Goal: Task Accomplishment & Management: Manage account settings

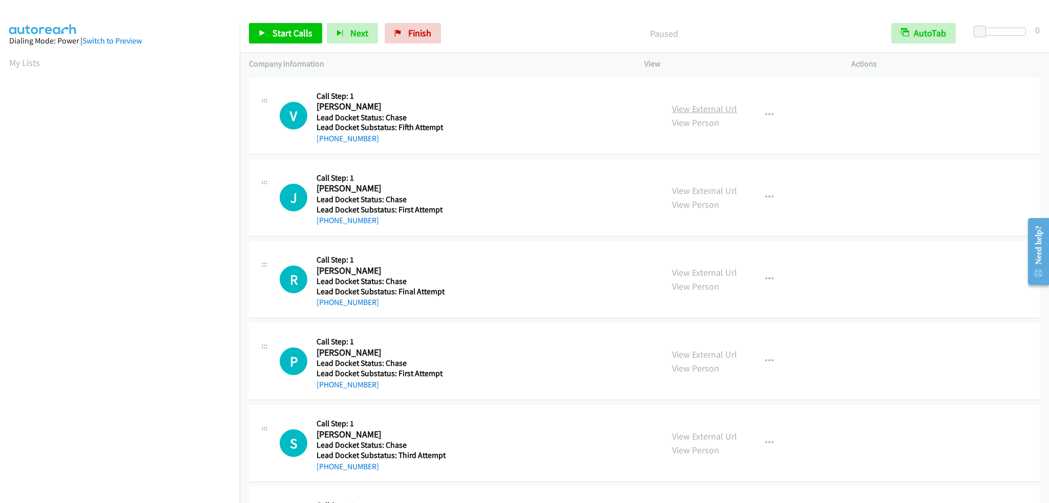
click at [708, 107] on link "View External Url" at bounding box center [704, 109] width 65 height 12
click at [707, 187] on link "View External Url" at bounding box center [704, 191] width 65 height 12
click at [717, 270] on link "View External Url" at bounding box center [704, 273] width 65 height 12
click at [412, 31] on span "Finish" at bounding box center [419, 33] width 23 height 12
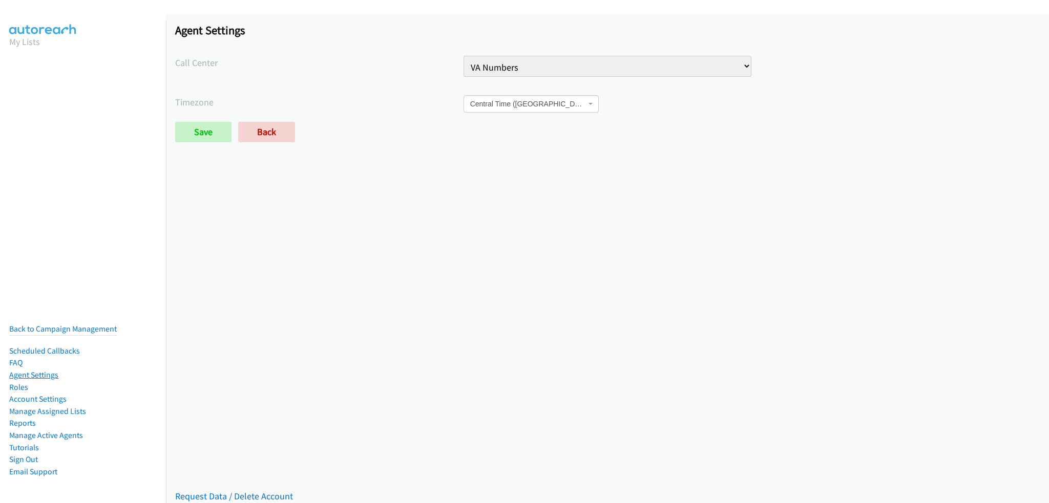
click at [41, 371] on link "Agent Settings" at bounding box center [33, 375] width 49 height 10
click at [45, 394] on link "Account Settings" at bounding box center [37, 399] width 57 height 10
